Goal: Information Seeking & Learning: Learn about a topic

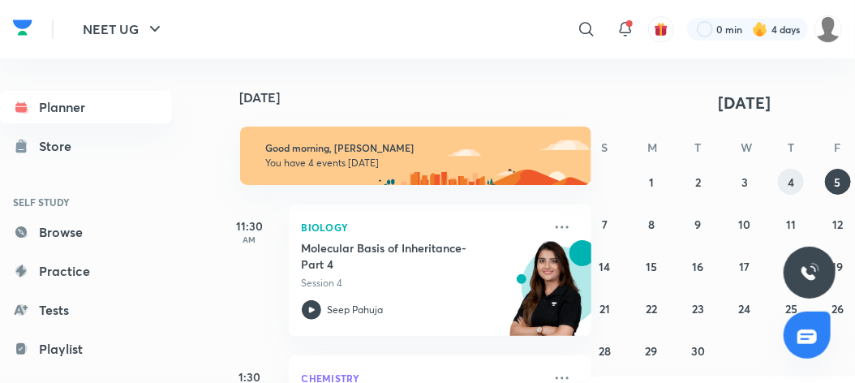
click at [785, 187] on button "4" at bounding box center [791, 182] width 26 height 26
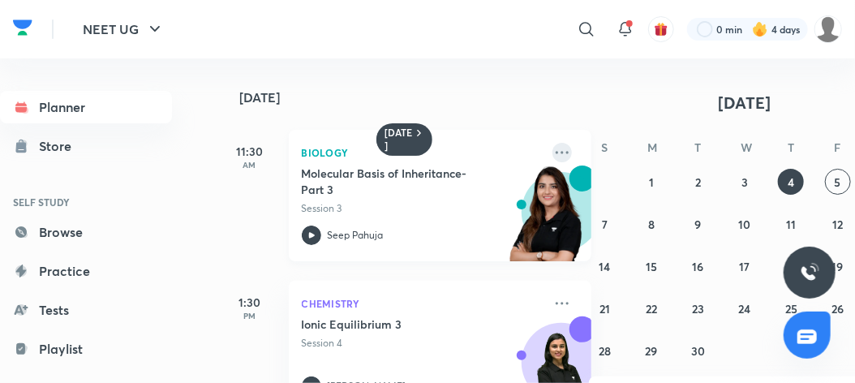
click at [553, 157] on icon at bounding box center [562, 152] width 19 height 19
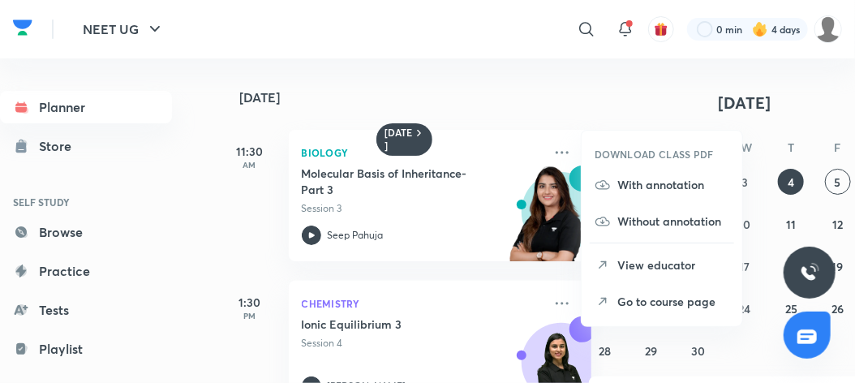
click at [629, 302] on p "Go to course page" at bounding box center [673, 301] width 112 height 17
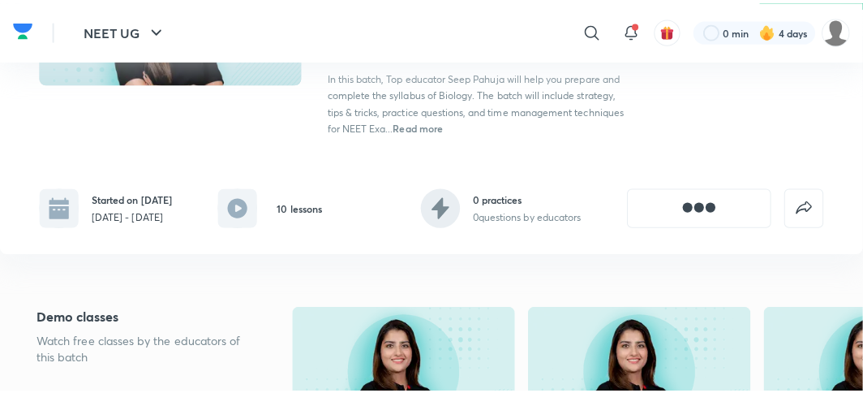
scroll to position [224, 0]
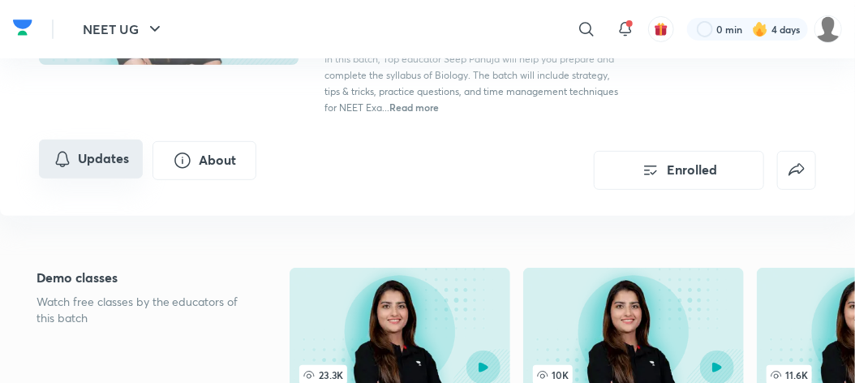
click at [98, 161] on button "Updates" at bounding box center [91, 159] width 104 height 39
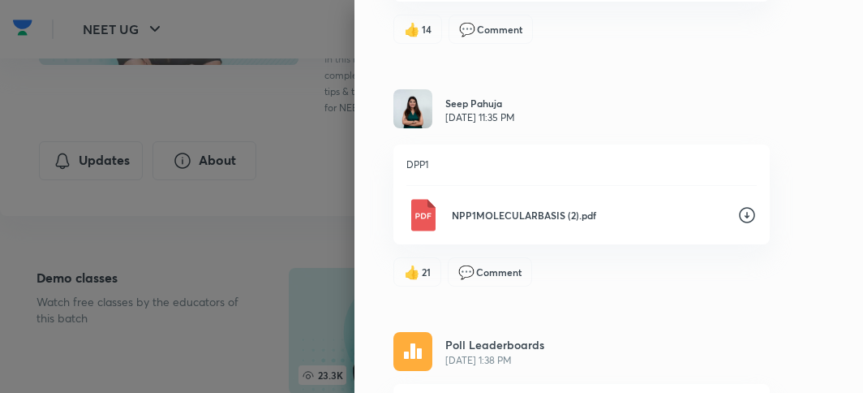
scroll to position [1322, 0]
click at [742, 208] on icon at bounding box center [747, 216] width 16 height 16
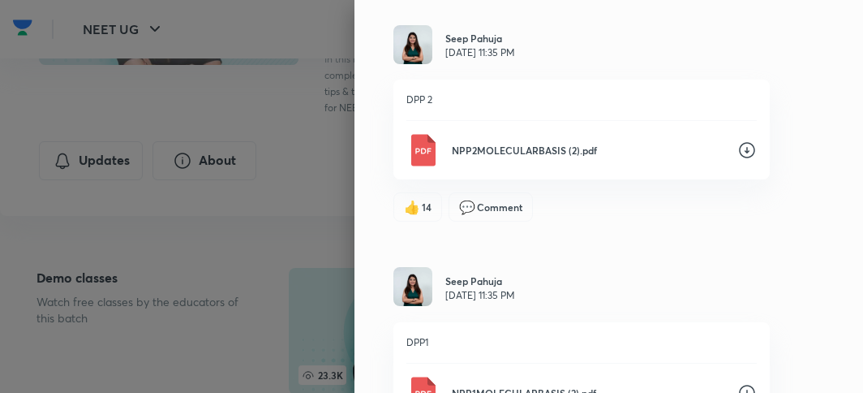
scroll to position [1142, 0]
